Goal: Navigation & Orientation: Find specific page/section

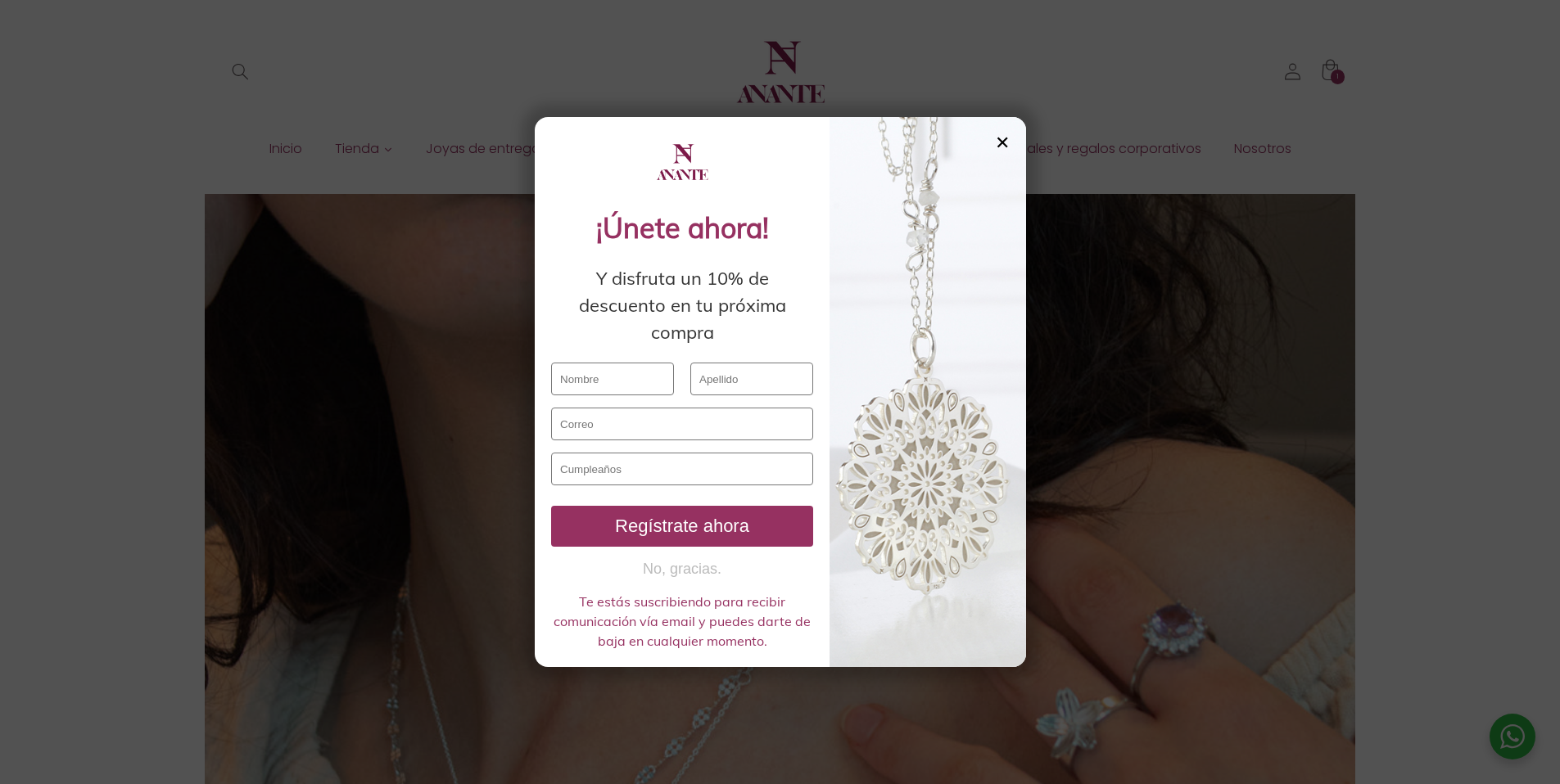
click at [1007, 139] on div "✕" at bounding box center [1003, 142] width 15 height 18
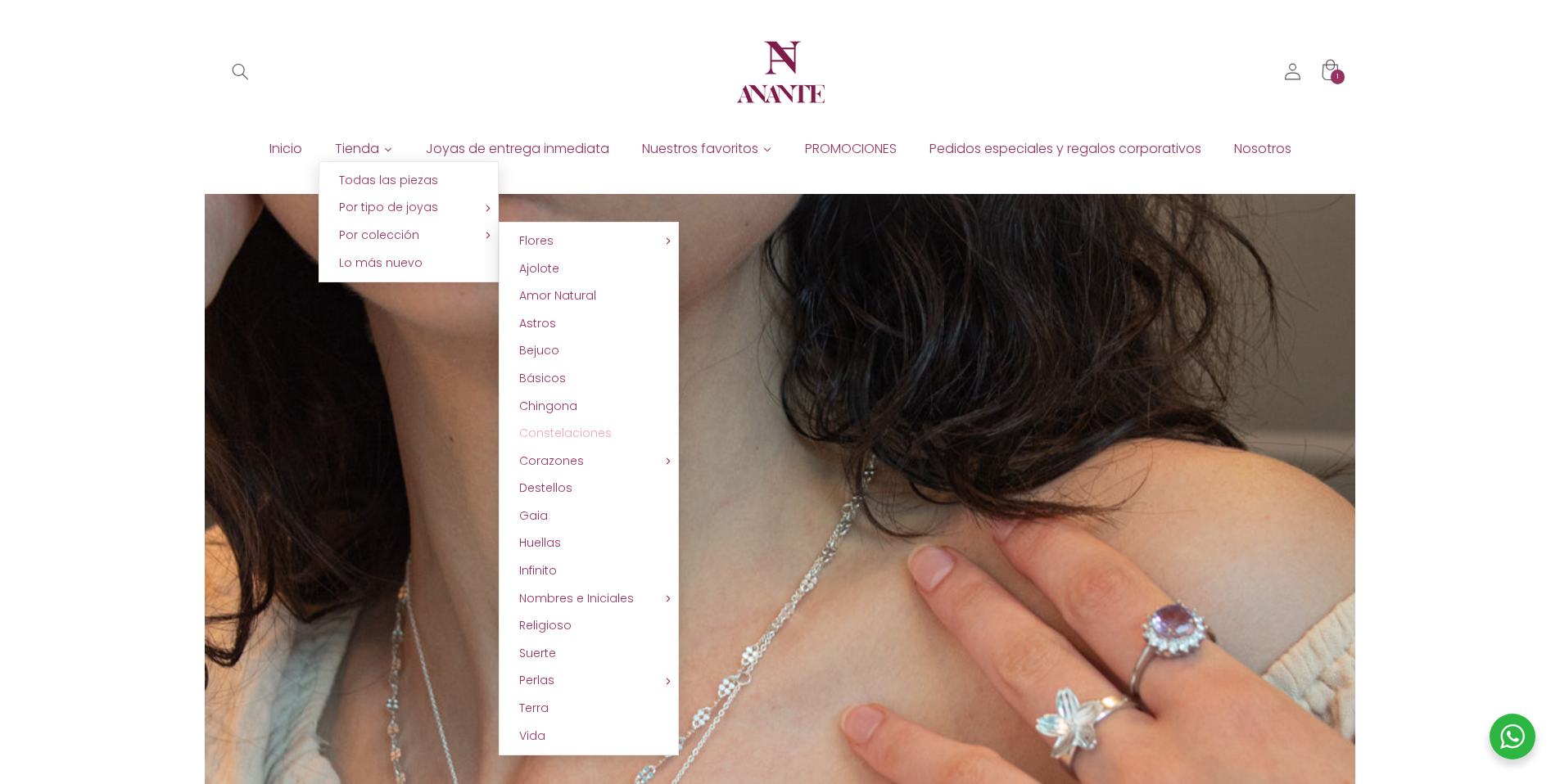
click at [589, 431] on span "Constelaciones" at bounding box center [565, 432] width 93 height 16
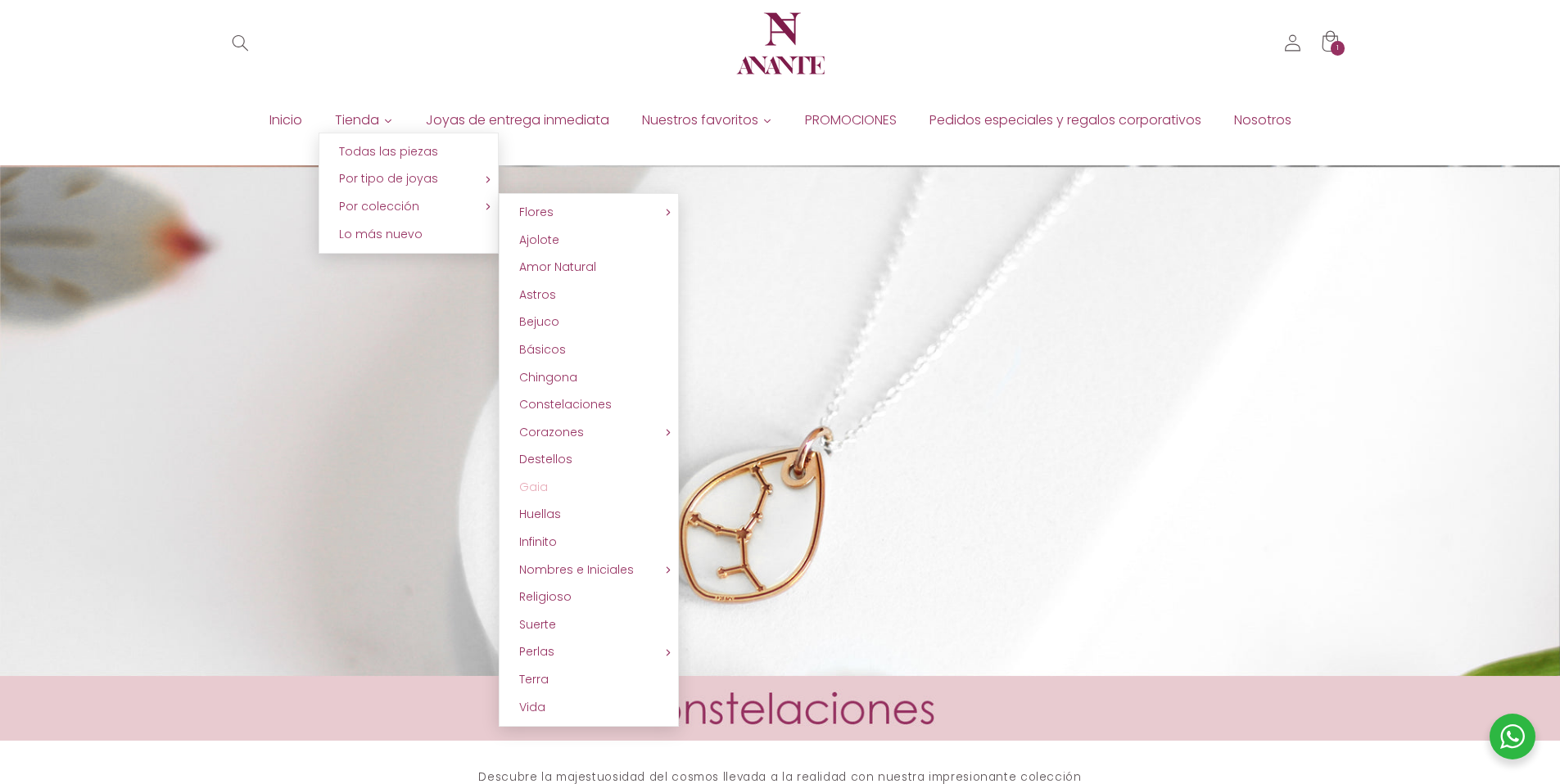
scroll to position [14, 0]
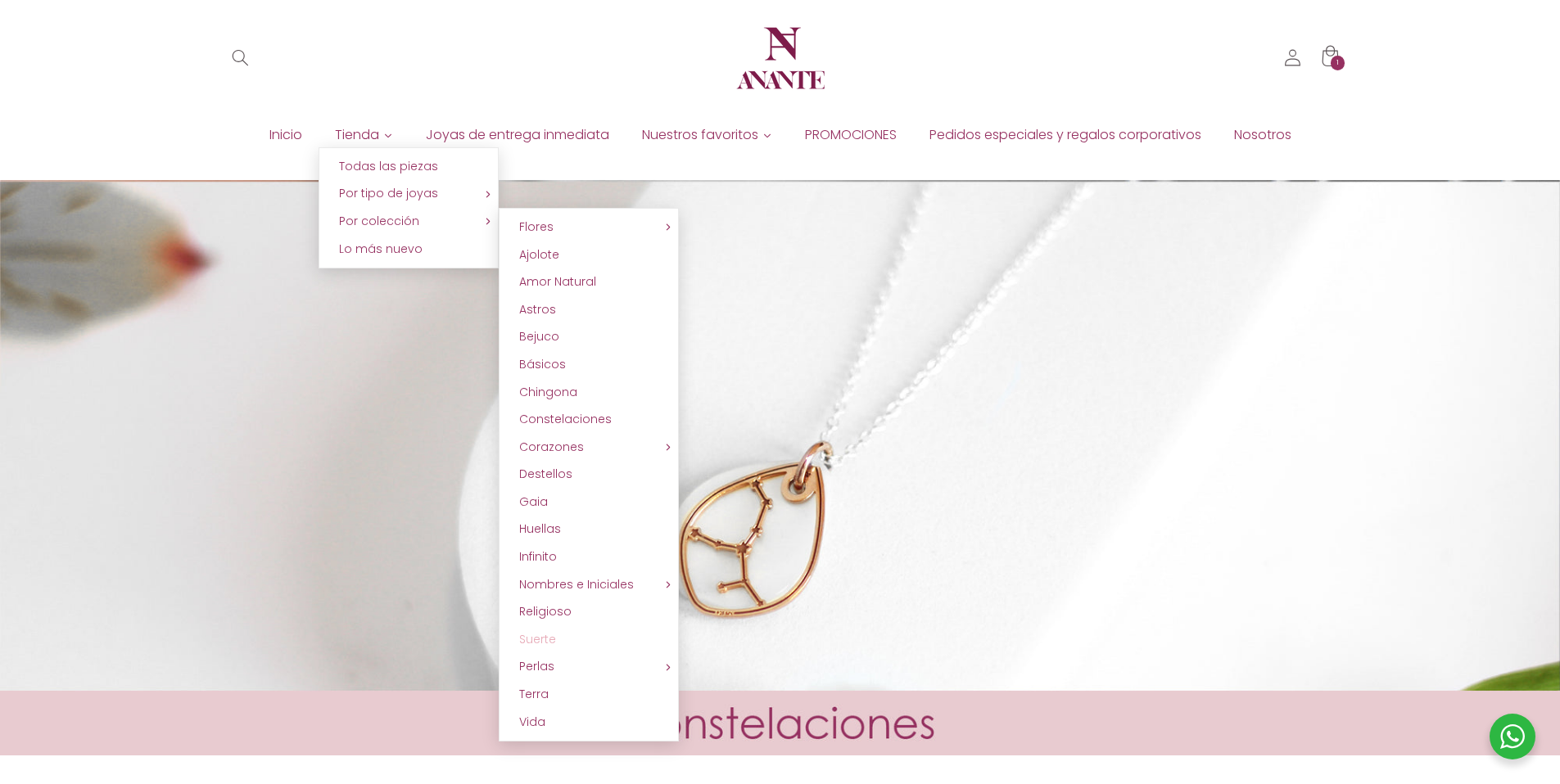
click at [602, 632] on link "Suerte" at bounding box center [589, 641] width 180 height 28
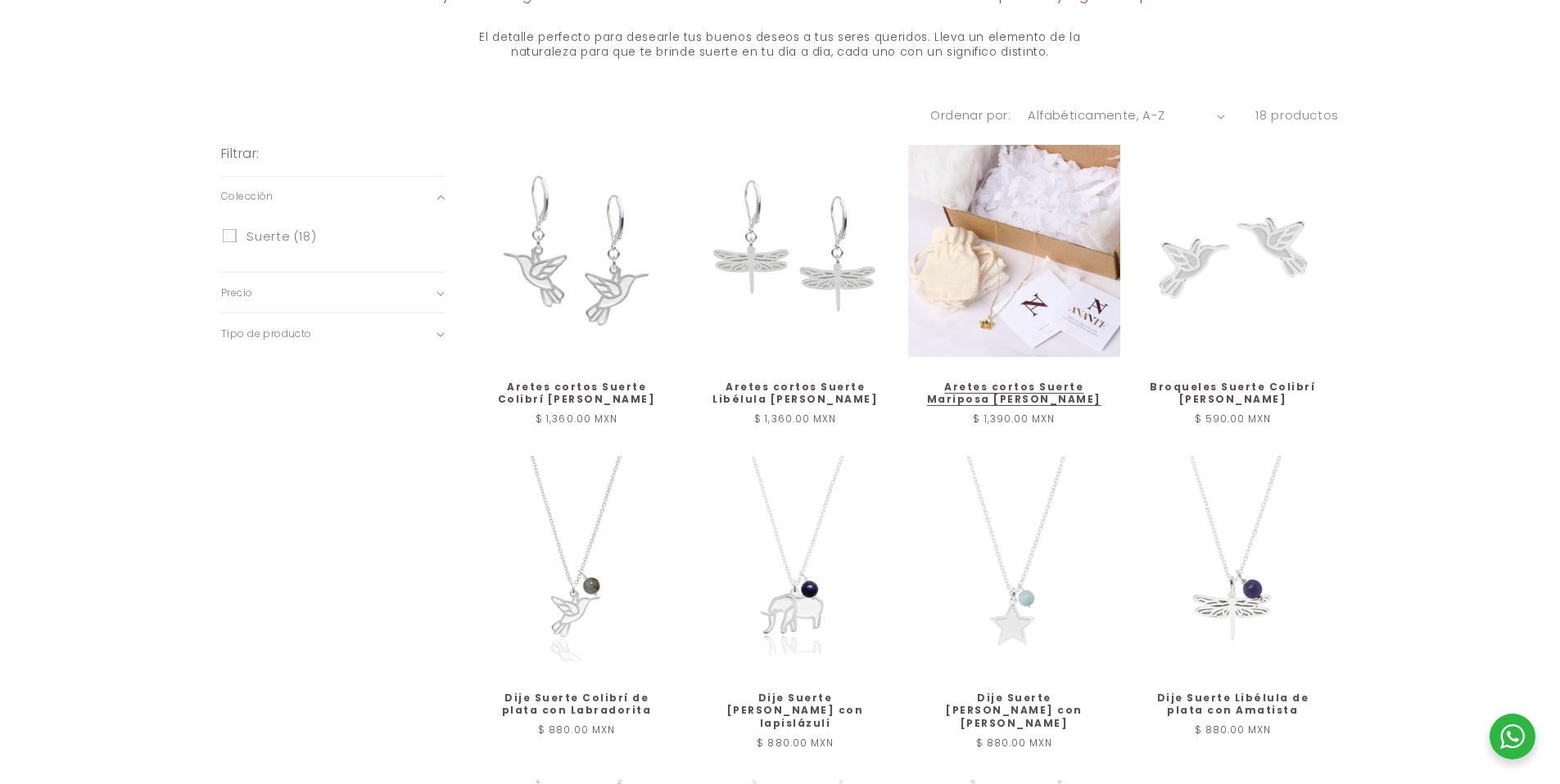
scroll to position [774, 0]
